Goal: Check status: Check status

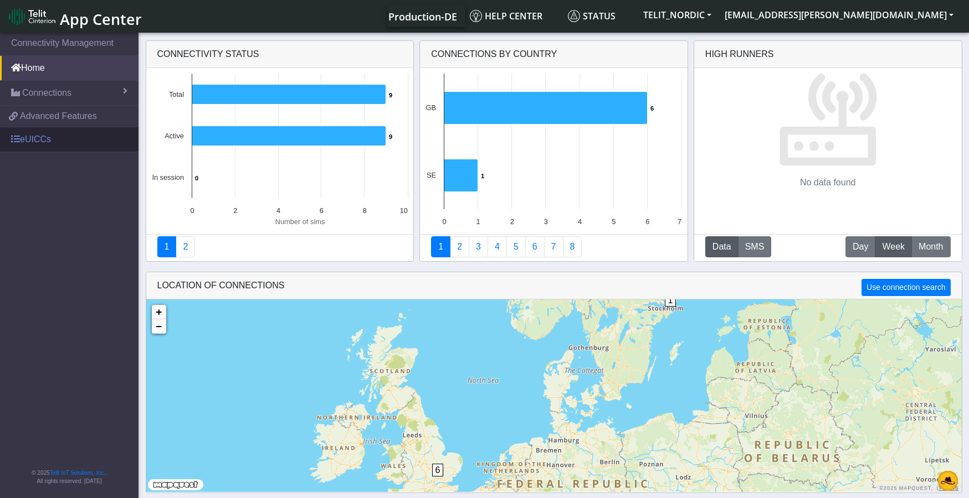
click at [33, 136] on link "eUICCs" at bounding box center [69, 139] width 138 height 24
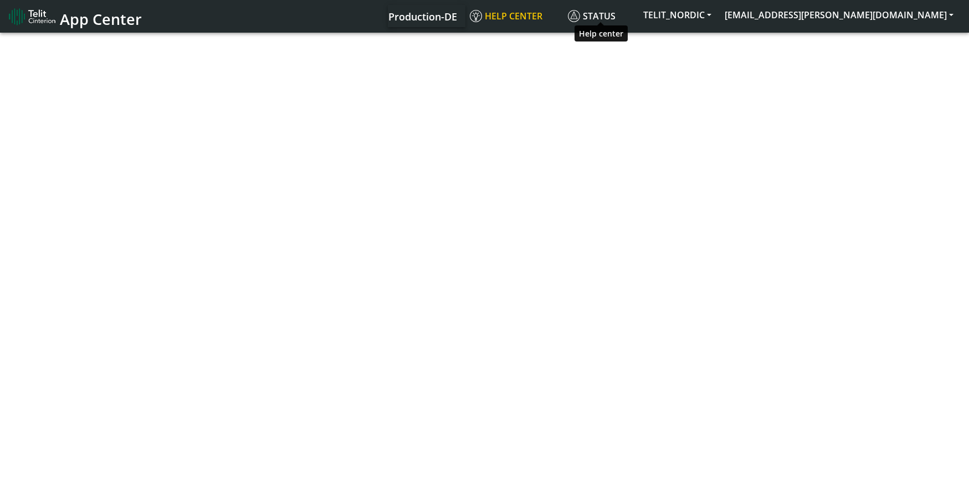
click at [542, 13] on span "Help center" at bounding box center [506, 16] width 73 height 12
click at [718, 13] on button "TELIT_NORDIC" at bounding box center [676, 15] width 81 height 20
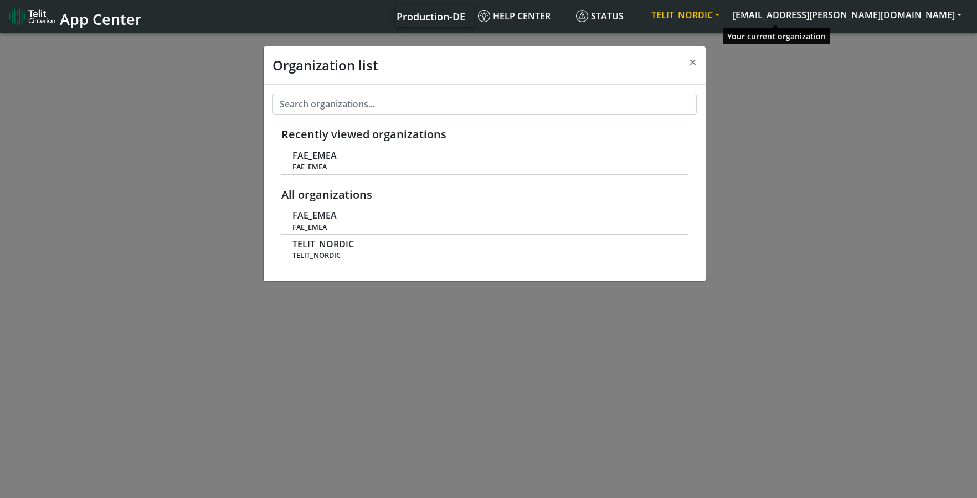
scroll to position [4, 0]
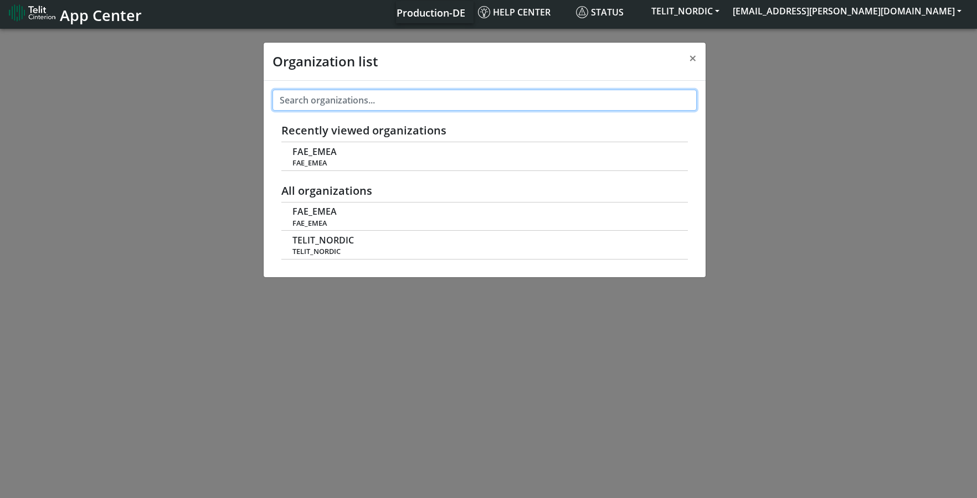
click at [340, 102] on input "text" at bounding box center [485, 100] width 424 height 21
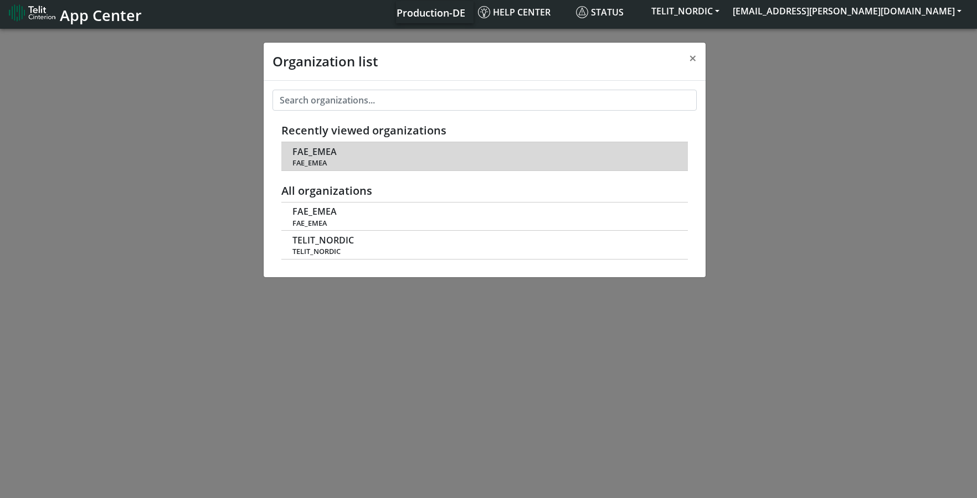
click at [312, 160] on span "FAE_EMEA" at bounding box center [483, 163] width 383 height 8
click at [500, 157] on td "FAE_EMEA FAE_EMEA" at bounding box center [484, 156] width 407 height 28
click at [305, 152] on span "FAE_EMEA" at bounding box center [314, 152] width 44 height 11
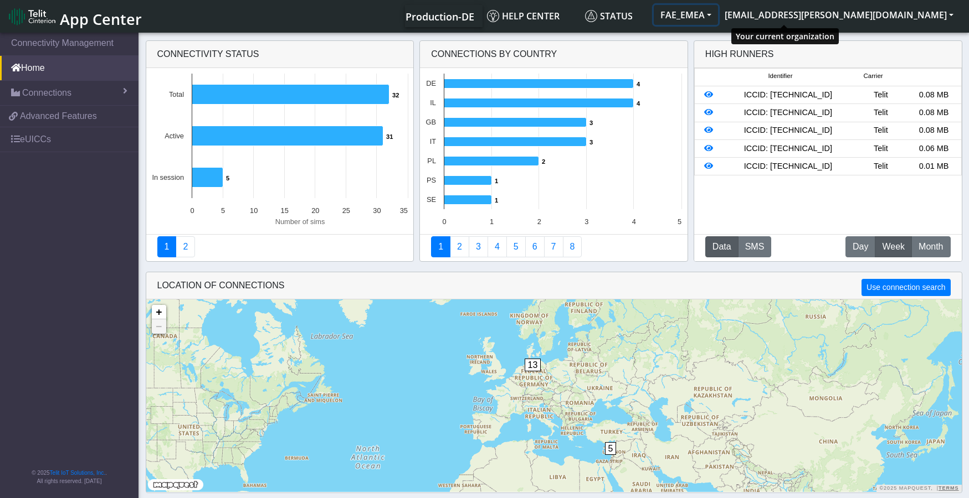
click at [718, 14] on button "FAE_EMEA" at bounding box center [686, 15] width 64 height 20
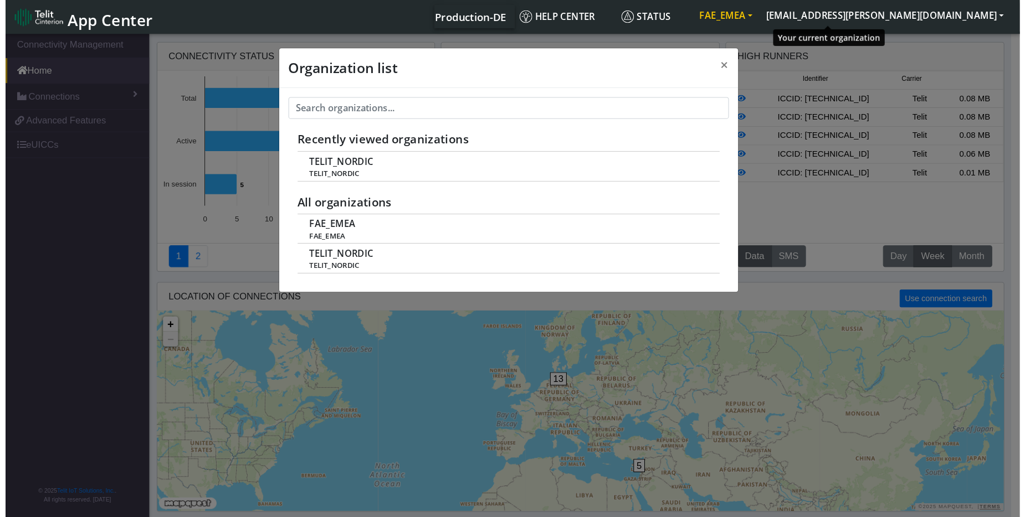
scroll to position [4, 0]
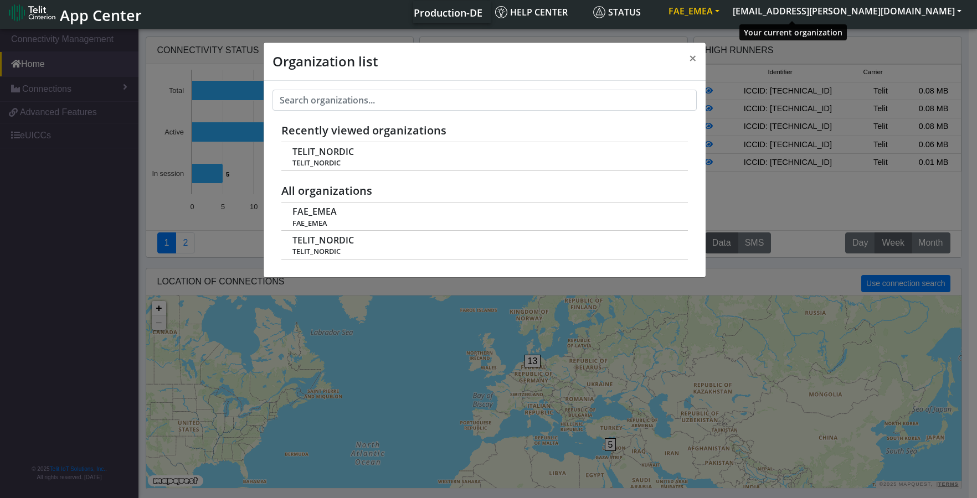
click at [726, 14] on button "FAE_EMEA" at bounding box center [694, 11] width 64 height 20
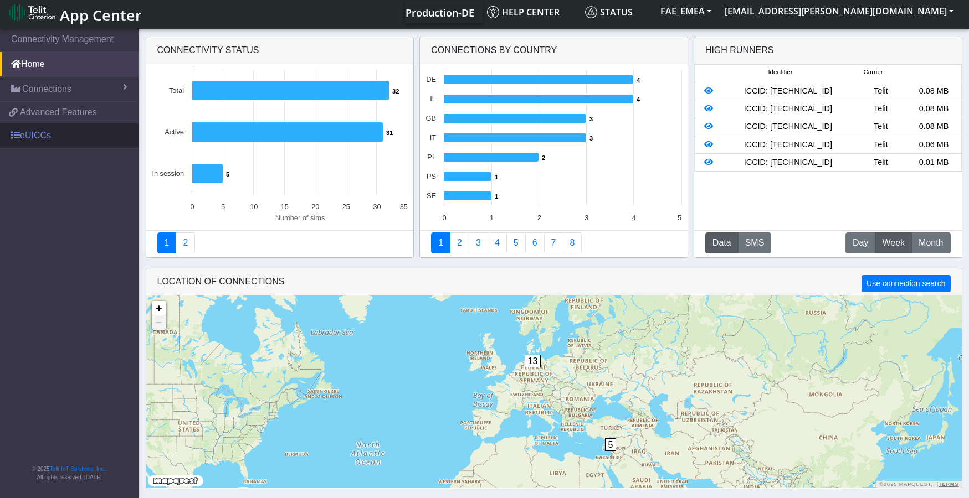
click at [44, 131] on link "eUICCs" at bounding box center [69, 136] width 138 height 24
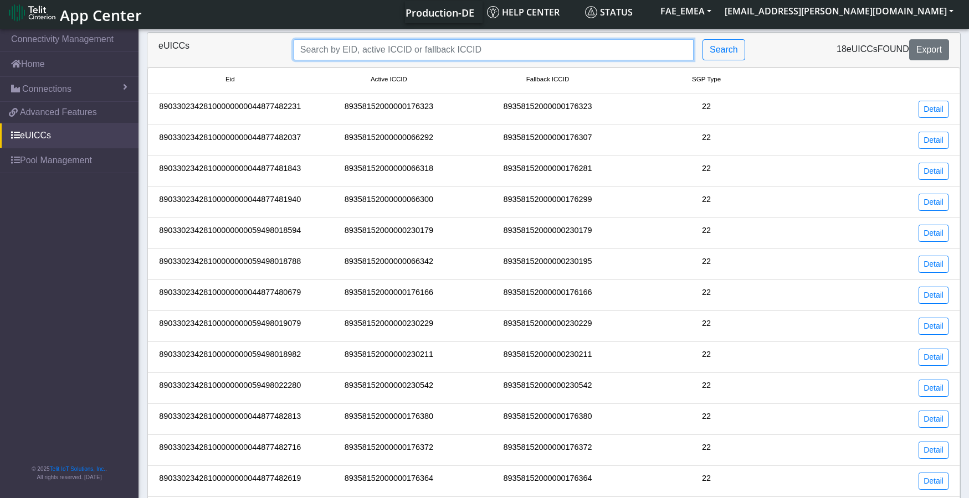
click at [395, 50] on input "Search..." at bounding box center [493, 49] width 400 height 21
paste input "89033023428100000000044877481843"
type input "89033023428100000000044877481843"
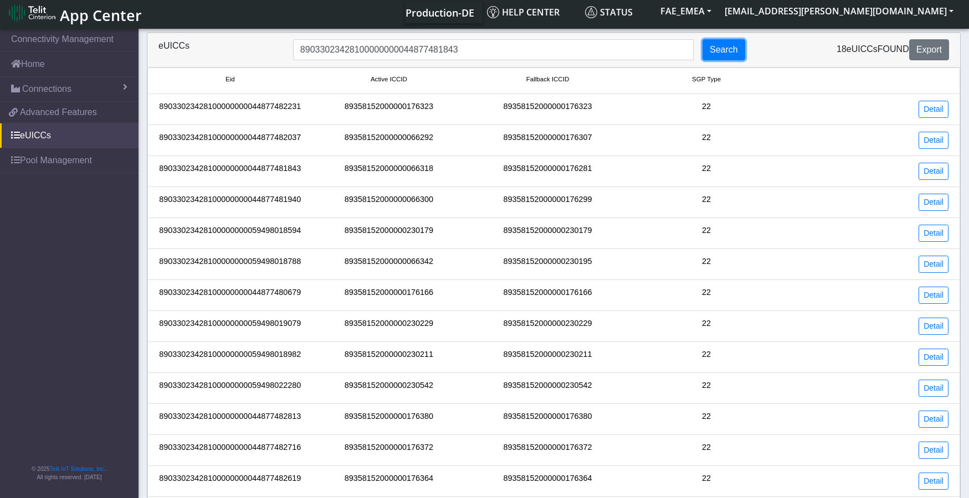
click at [728, 52] on button "Search" at bounding box center [723, 49] width 43 height 21
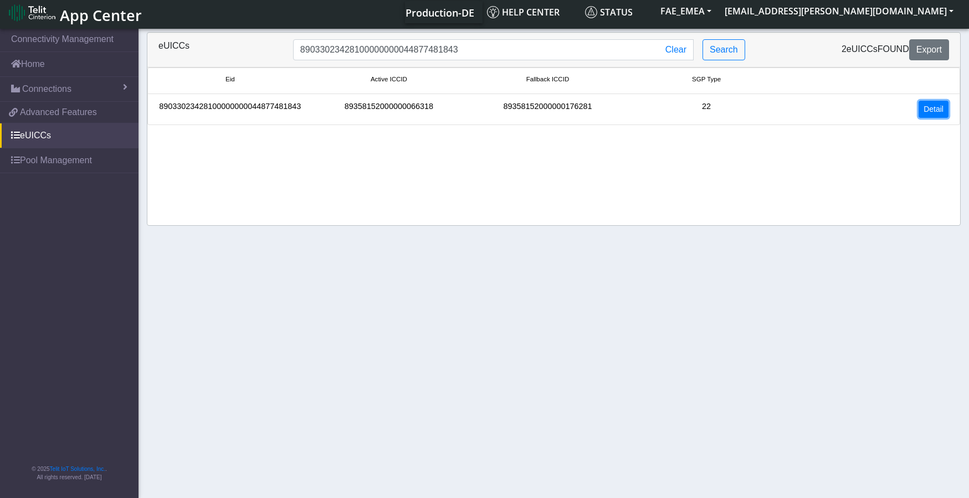
click at [939, 110] on link "Detail" at bounding box center [933, 109] width 30 height 17
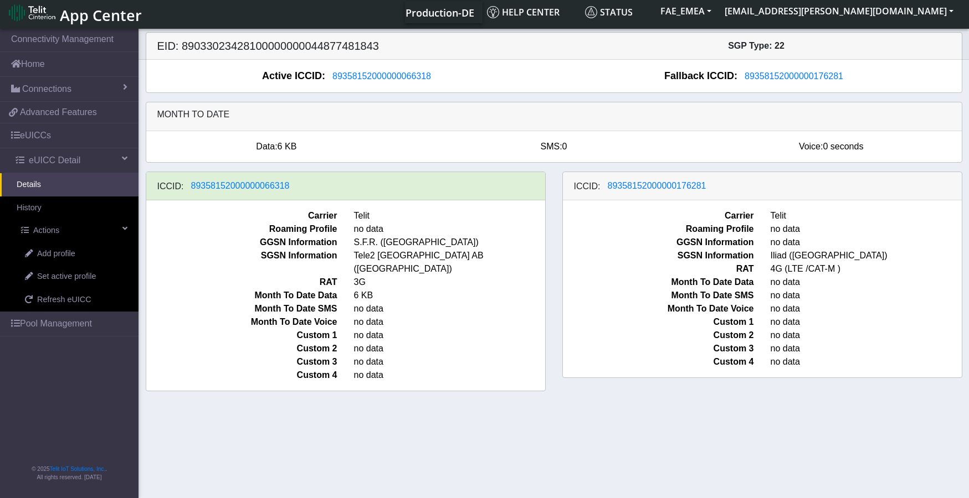
click at [392, 276] on span "3G" at bounding box center [450, 282] width 208 height 13
